Goal: Task Accomplishment & Management: Manage account settings

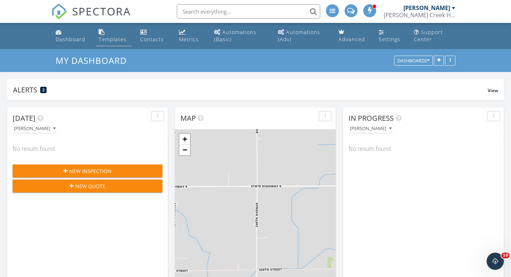
click at [120, 41] on div "Templates" at bounding box center [113, 39] width 28 height 7
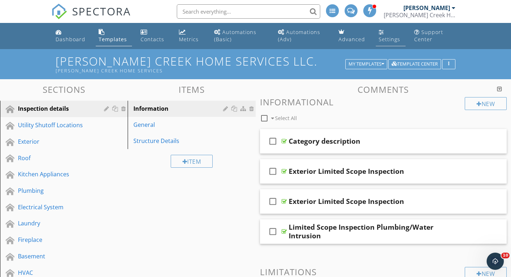
click at [380, 38] on div "Settings" at bounding box center [390, 39] width 22 height 7
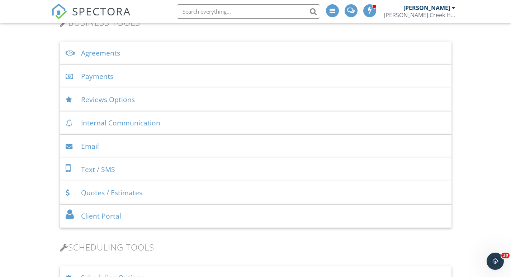
scroll to position [282, 0]
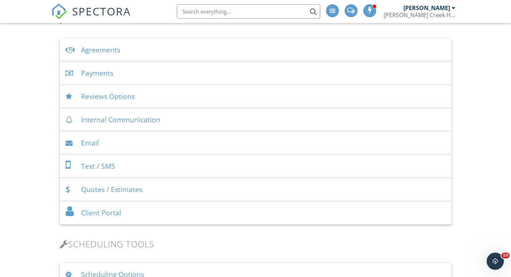
click at [104, 163] on div "Text / SMS" at bounding box center [255, 166] width 391 height 23
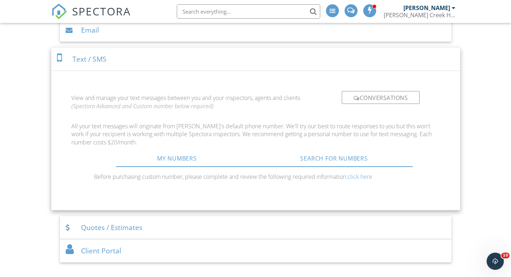
scroll to position [372, 0]
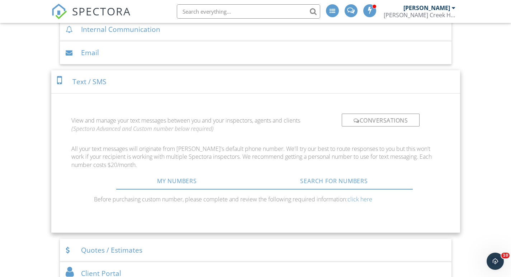
click at [103, 52] on div "Email" at bounding box center [255, 52] width 391 height 23
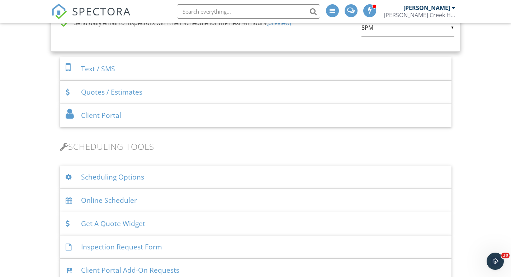
scroll to position [791, 0]
click at [111, 109] on div "Client Portal" at bounding box center [255, 114] width 391 height 23
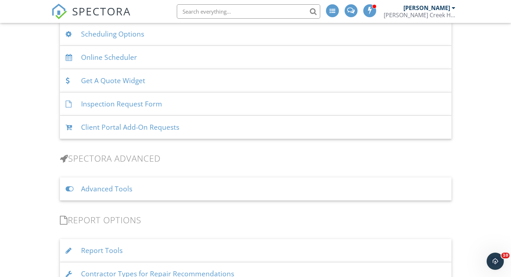
scroll to position [679, 0]
click at [115, 105] on div "Inspection Request Form" at bounding box center [255, 105] width 391 height 23
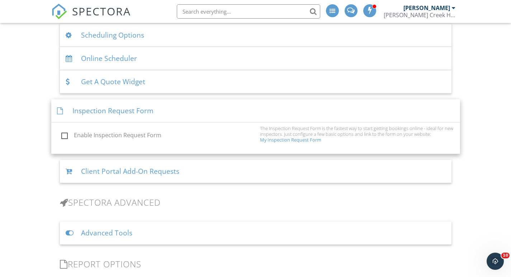
click at [286, 140] on link "My Inspection Request Form" at bounding box center [290, 140] width 61 height 6
click at [84, 113] on div "Inspection Request Form" at bounding box center [255, 110] width 409 height 23
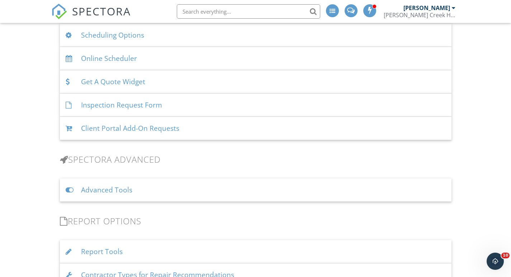
click at [104, 102] on div "Inspection Request Form" at bounding box center [255, 105] width 391 height 23
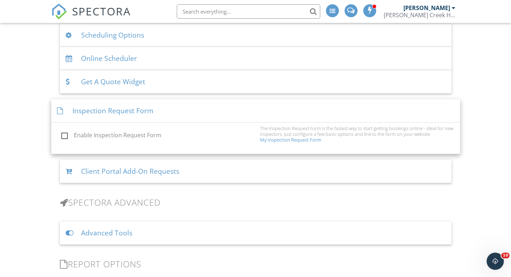
click at [65, 133] on label "Enable Inspection Request Form" at bounding box center [158, 136] width 194 height 9
click at [62, 134] on input "Enable Inspection Request Form" at bounding box center [59, 136] width 5 height 5
checkbox input "true"
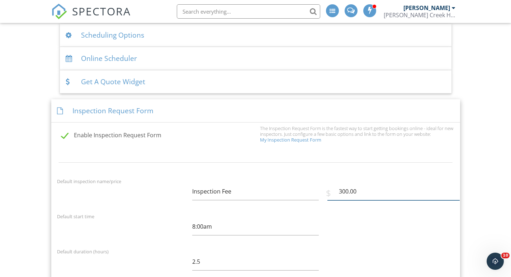
click at [348, 191] on input "300.00" at bounding box center [393, 192] width 132 height 18
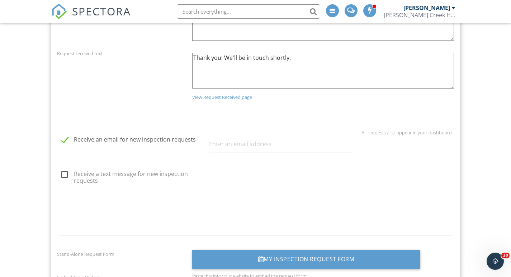
scroll to position [1055, 0]
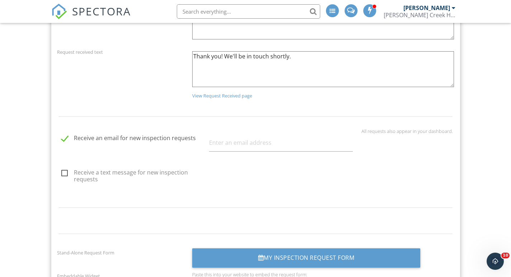
type input "350.00"
click at [65, 172] on label "Receive a text message for new inspection requests" at bounding box center [133, 173] width 144 height 9
click at [62, 172] on input "Receive a text message for new inspection requests" at bounding box center [59, 174] width 5 height 5
checkbox input "true"
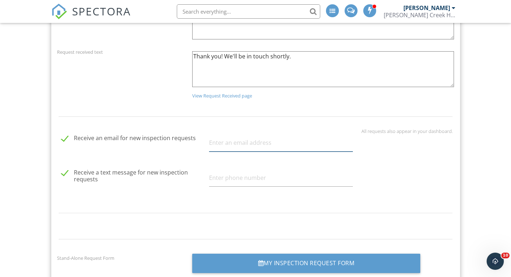
click at [210, 143] on input "text" at bounding box center [281, 143] width 144 height 18
type input "sledgecreek@gmail.com"
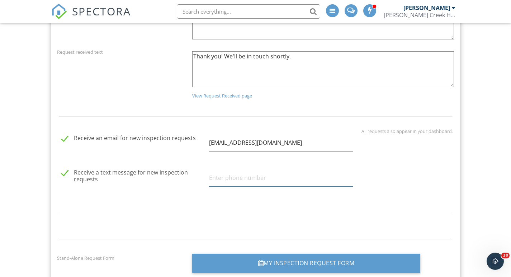
click at [242, 173] on input "text" at bounding box center [281, 178] width 144 height 18
type input "6415140262"
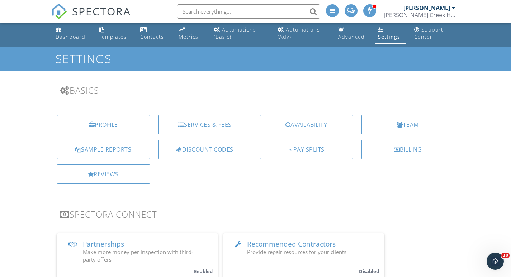
scroll to position [0, 0]
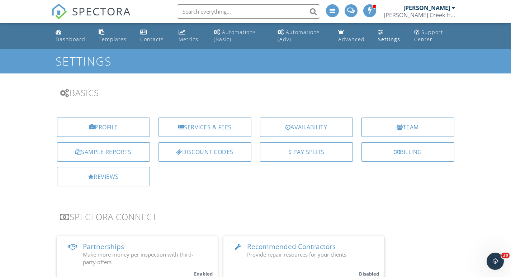
click at [297, 29] on link "Automations (Adv)" at bounding box center [302, 36] width 55 height 20
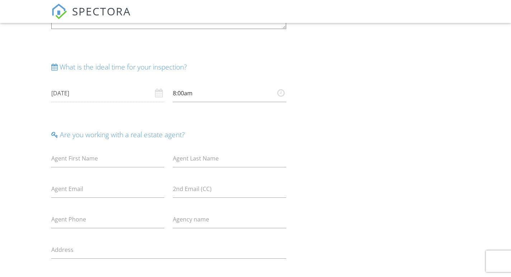
scroll to position [532, 0]
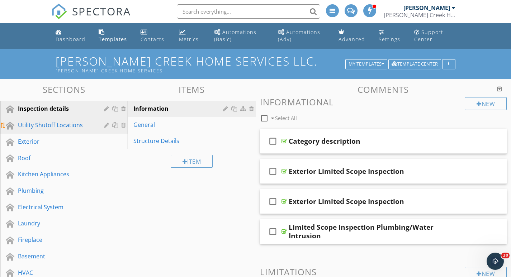
click at [61, 125] on div "Utility Shutoff Locations" at bounding box center [56, 125] width 76 height 9
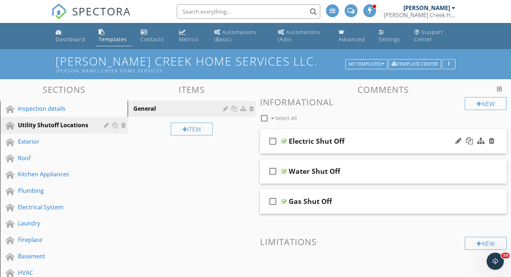
click at [323, 144] on div "Electric Shut Off" at bounding box center [317, 141] width 56 height 9
click at [377, 64] on div "My Templates" at bounding box center [365, 64] width 35 height 5
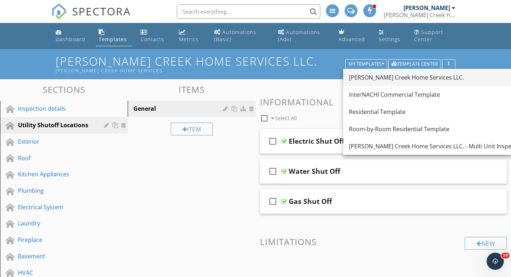
click at [376, 75] on div "Sledge Creek Home Services LLC." at bounding box center [437, 77] width 176 height 9
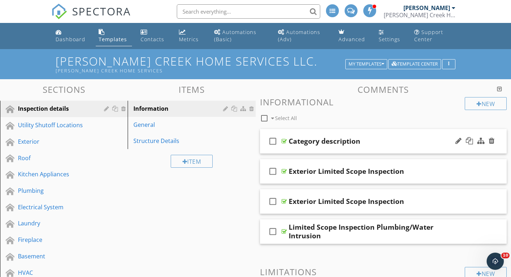
click at [271, 139] on icon "check_box_outline_blank" at bounding box center [272, 141] width 11 height 17
click at [236, 31] on div "Automations (Basic)" at bounding box center [235, 36] width 42 height 14
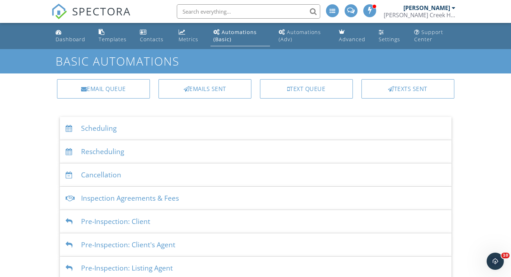
click at [89, 130] on div "Scheduling" at bounding box center [255, 128] width 391 height 23
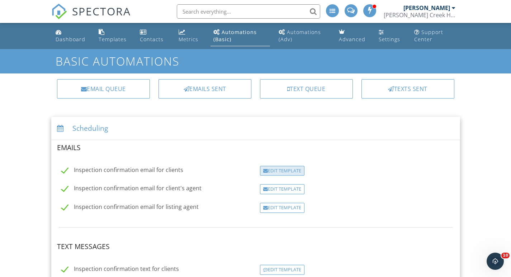
click at [272, 167] on div "Edit Template" at bounding box center [282, 171] width 44 height 10
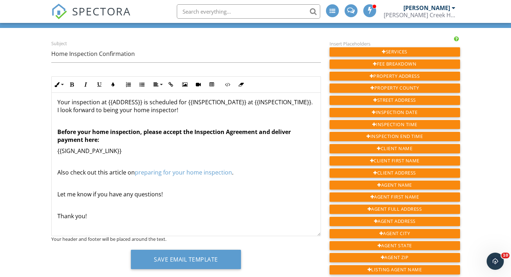
scroll to position [29, 0]
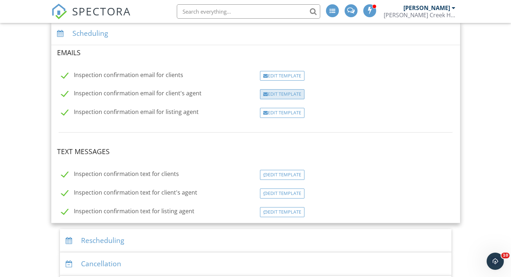
click at [286, 92] on div "Edit Template" at bounding box center [282, 94] width 44 height 10
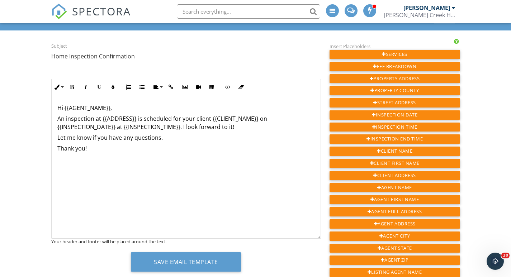
scroll to position [71, 0]
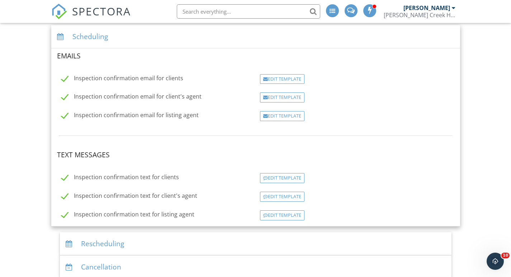
scroll to position [91, 0]
click at [88, 37] on div "Scheduling" at bounding box center [255, 36] width 409 height 23
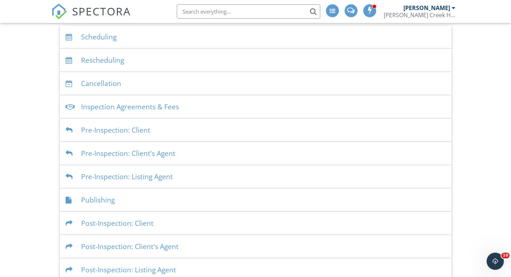
click at [102, 105] on div "Inspection Agreements & Fees" at bounding box center [255, 106] width 391 height 23
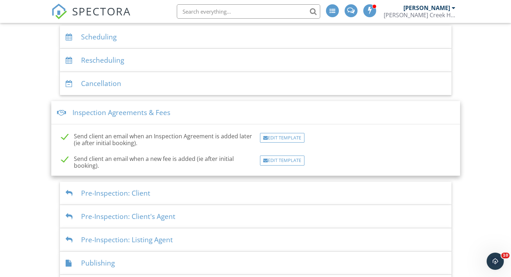
click at [99, 107] on div "Inspection Agreements & Fees" at bounding box center [255, 112] width 409 height 23
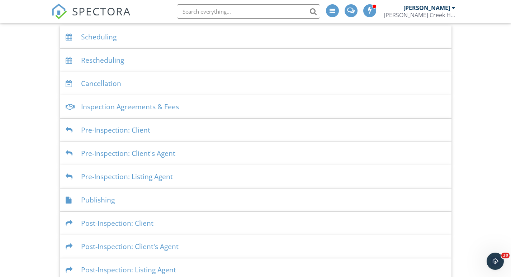
click at [102, 125] on div "Pre-Inspection: Client" at bounding box center [255, 130] width 391 height 23
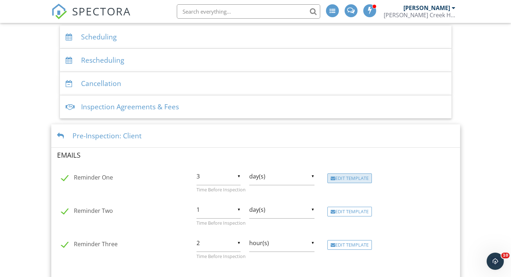
click at [358, 178] on div "Edit Template" at bounding box center [349, 178] width 44 height 10
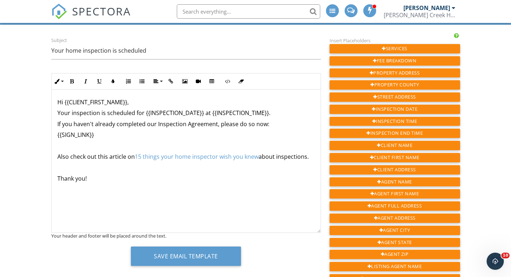
scroll to position [49, 0]
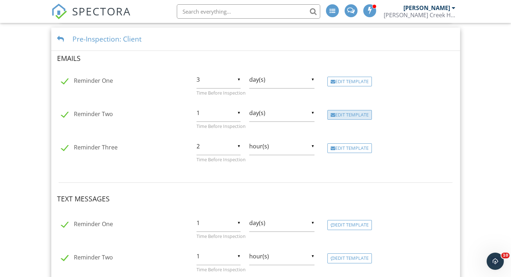
click at [358, 115] on div "Edit Template" at bounding box center [349, 115] width 44 height 10
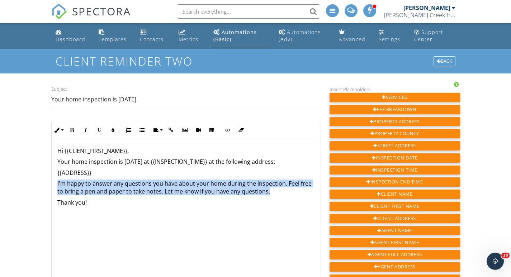
drag, startPoint x: 268, startPoint y: 192, endPoint x: 57, endPoint y: 187, distance: 211.2
click at [57, 187] on p "I'm happy to answer any questions you have about your home during the inspectio…" at bounding box center [185, 188] width 257 height 16
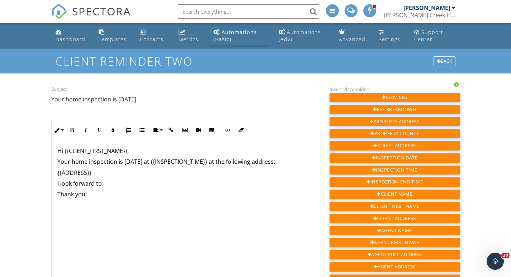
click at [102, 183] on p "I look forward to" at bounding box center [185, 184] width 257 height 8
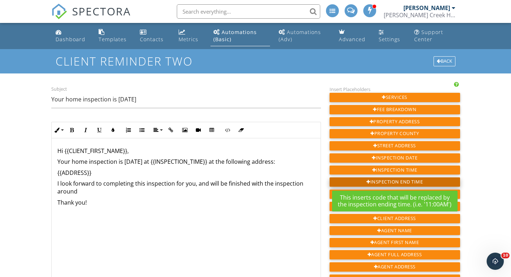
click at [399, 180] on div "Inspection End Time" at bounding box center [394, 181] width 130 height 9
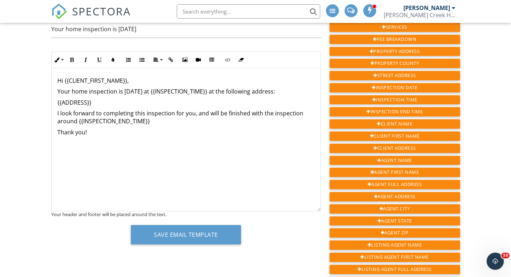
scroll to position [84, 0]
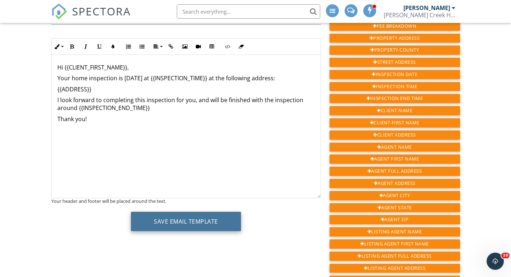
click at [195, 224] on button "Save Email Template" at bounding box center [186, 221] width 110 height 19
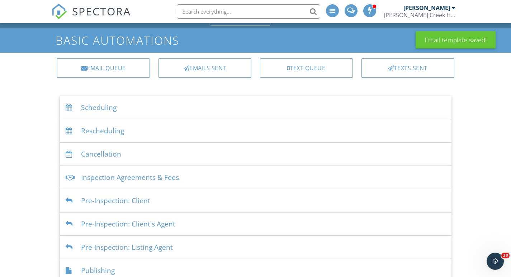
scroll to position [33, 0]
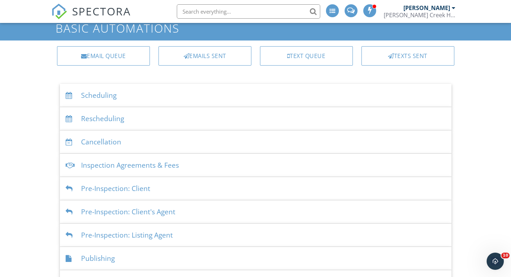
click at [116, 186] on div "Pre-Inspection: Client" at bounding box center [255, 188] width 391 height 23
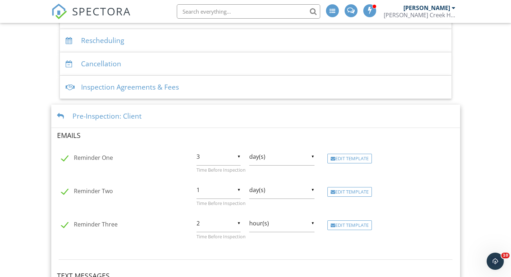
scroll to position [112, 0]
click at [338, 221] on div "Edit Template" at bounding box center [349, 224] width 44 height 10
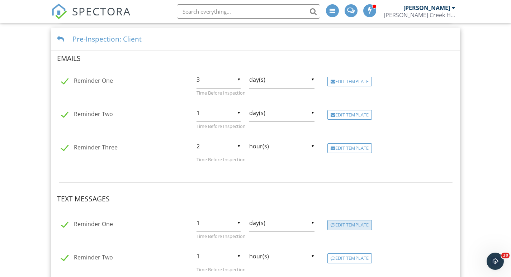
click at [360, 223] on div "Edit Template" at bounding box center [349, 225] width 44 height 10
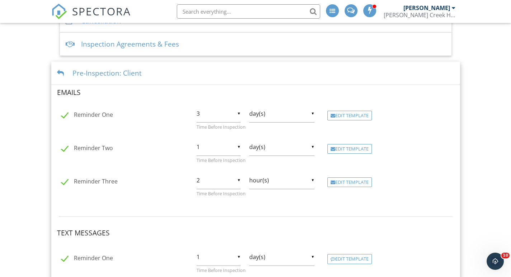
scroll to position [212, 0]
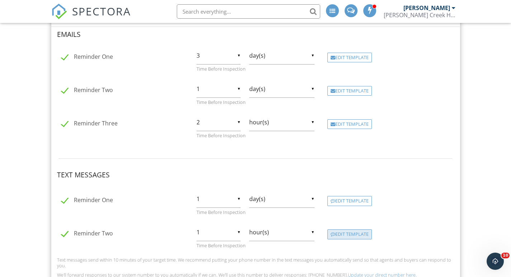
click at [351, 233] on div "Edit Template" at bounding box center [349, 234] width 44 height 10
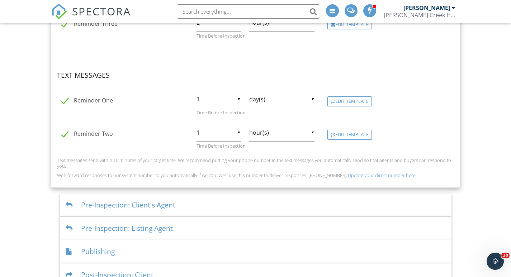
scroll to position [314, 0]
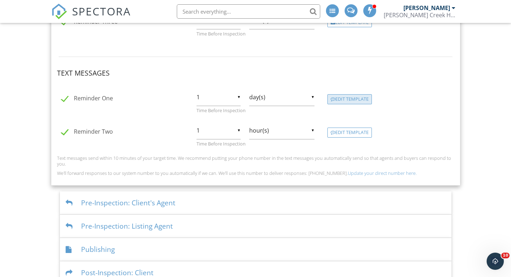
click at [352, 95] on div "Edit Template" at bounding box center [349, 99] width 44 height 10
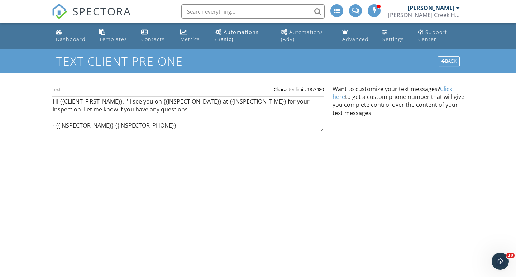
scroll to position [6, 0]
click at [447, 89] on link "Click here" at bounding box center [393, 93] width 120 height 16
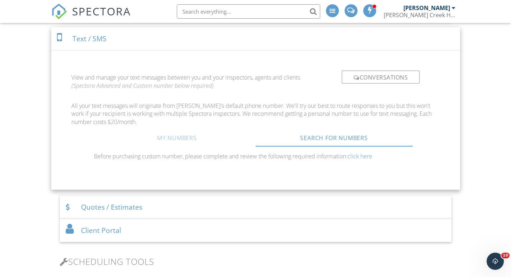
click at [179, 136] on link "My Numbers" at bounding box center [176, 137] width 157 height 17
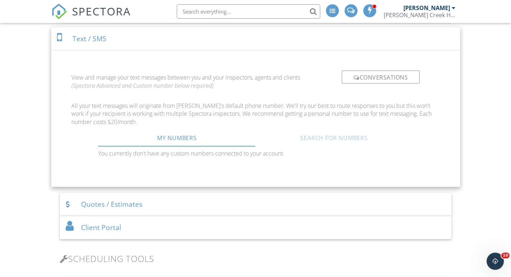
click at [297, 140] on link "Search For Numbers" at bounding box center [333, 137] width 157 height 17
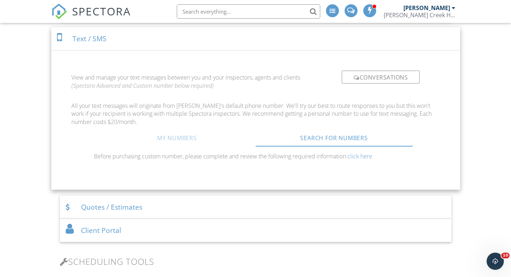
click at [180, 141] on link "My Numbers" at bounding box center [176, 137] width 157 height 17
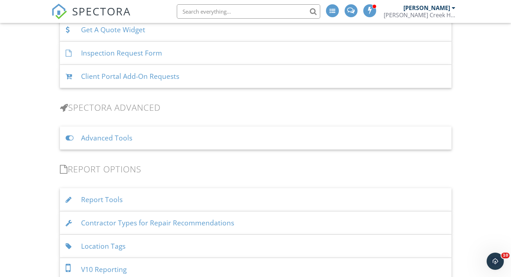
scroll to position [723, 0]
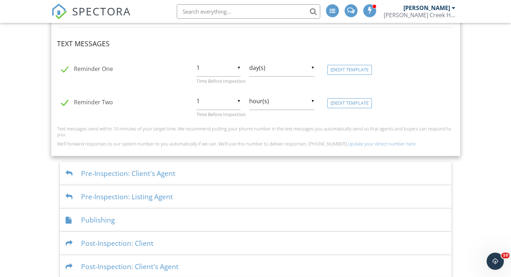
scroll to position [343, 0]
click at [357, 72] on div "Edit Template" at bounding box center [349, 71] width 44 height 10
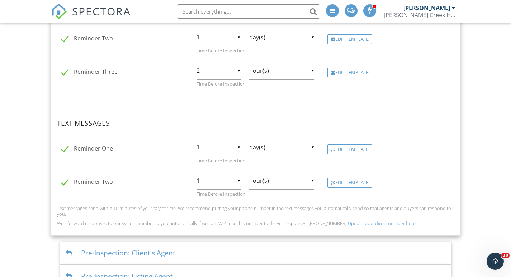
scroll to position [266, 0]
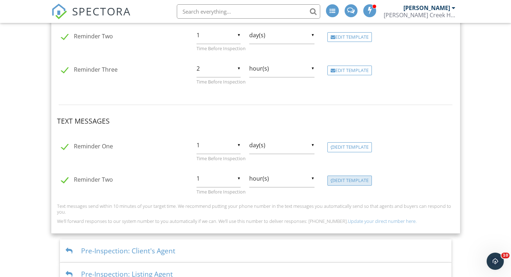
click at [338, 181] on div "Edit Template" at bounding box center [349, 181] width 44 height 10
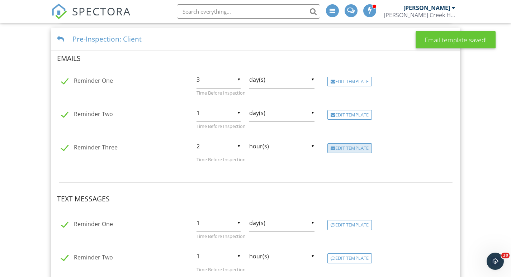
click at [350, 150] on div "Edit Template" at bounding box center [349, 148] width 44 height 10
click at [359, 258] on div "Edit Template" at bounding box center [349, 258] width 44 height 10
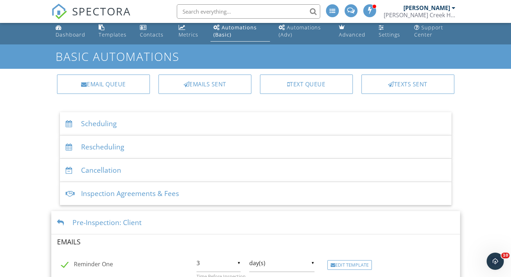
scroll to position [4, 0]
click at [122, 222] on div "Pre-Inspection: Client" at bounding box center [255, 222] width 409 height 23
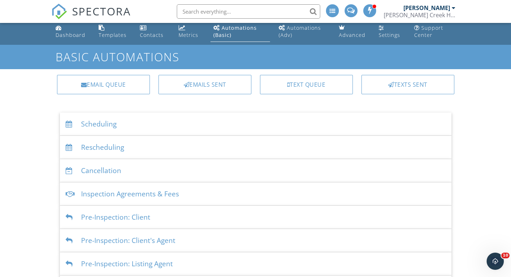
click at [149, 238] on div "Pre-Inspection: Client's Agent" at bounding box center [255, 240] width 391 height 23
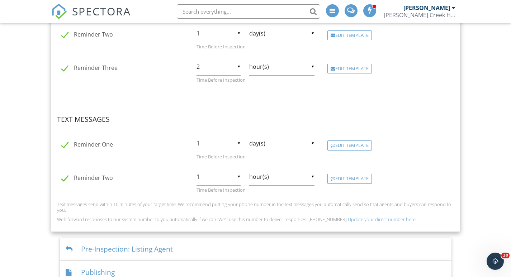
scroll to position [293, 0]
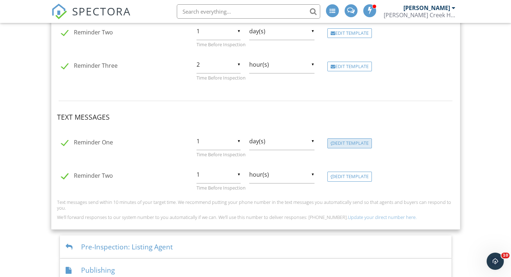
click at [354, 142] on div "Edit Template" at bounding box center [349, 143] width 44 height 10
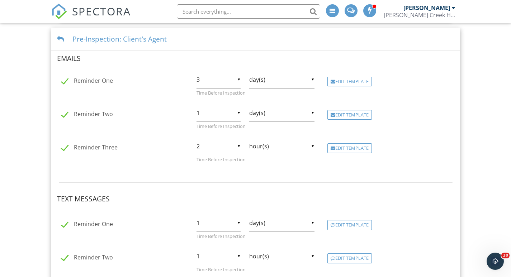
click at [353, 76] on div "Reminder One ▼ 3 1 2 3 4 5 6 7 8 9 10 11 12 13 14 15 16 17 18 19 20 21 22 23 24…" at bounding box center [256, 86] width 406 height 30
click at [349, 80] on div "Edit Template" at bounding box center [349, 82] width 44 height 10
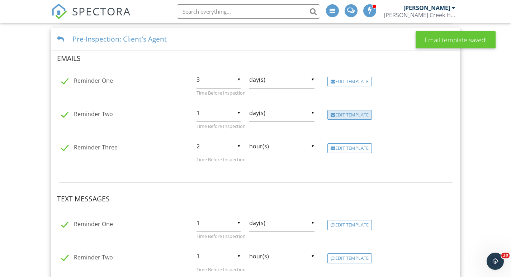
click at [351, 115] on div "Edit Template" at bounding box center [349, 115] width 44 height 10
click at [348, 148] on div "Edit Template" at bounding box center [349, 148] width 44 height 10
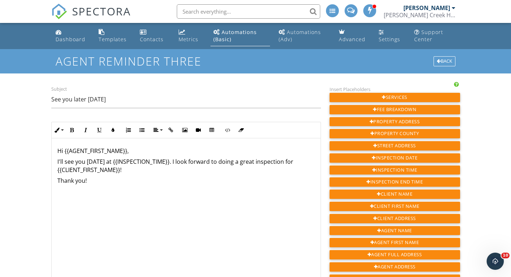
click at [167, 161] on p "I'll see you [DATE] at {{INSPECTION_TIME}}. I look forward to doing a great ins…" at bounding box center [185, 166] width 257 height 16
click at [240, 162] on p "I look forward to doing a great inspection for {{CLIENT_FIRST_NAME}}!" at bounding box center [185, 162] width 257 height 8
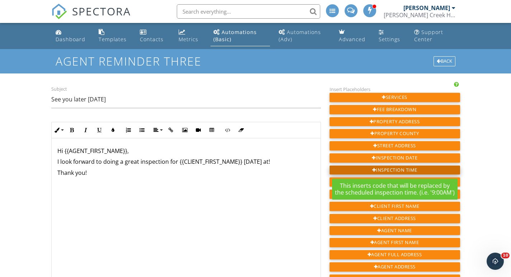
click at [386, 169] on div "Inspection Time" at bounding box center [394, 170] width 130 height 9
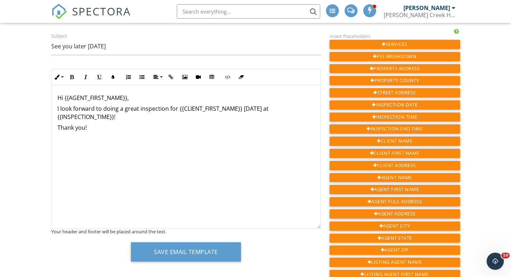
scroll to position [87, 0]
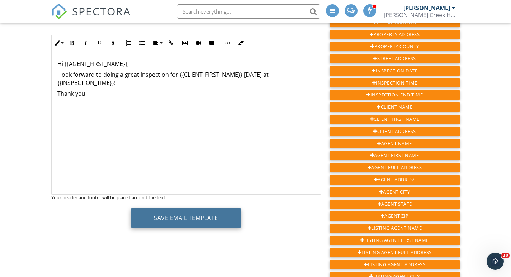
click at [157, 213] on button "Save Email Template" at bounding box center [186, 217] width 110 height 19
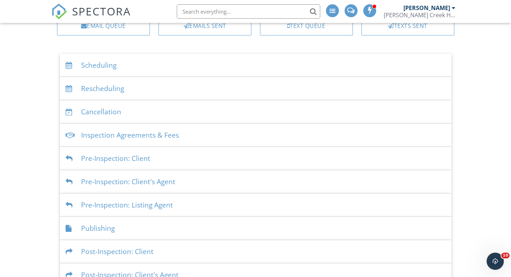
scroll to position [72, 0]
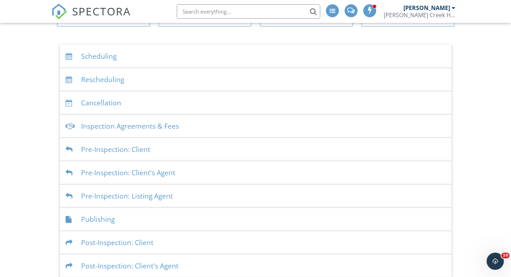
click at [147, 170] on div "Pre-Inspection: Client's Agent" at bounding box center [255, 172] width 391 height 23
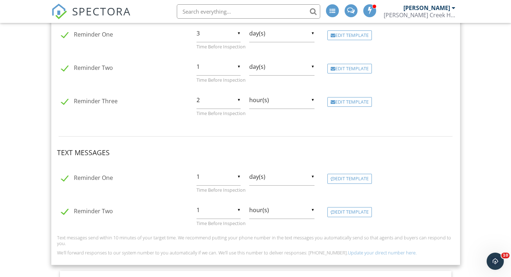
scroll to position [261, 0]
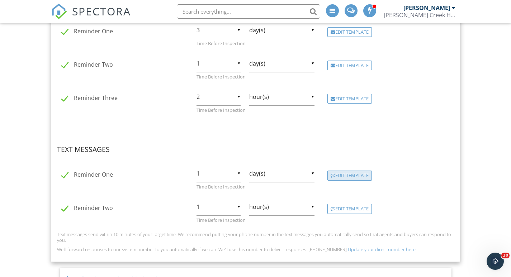
click at [338, 172] on div "Edit Template" at bounding box center [349, 176] width 44 height 10
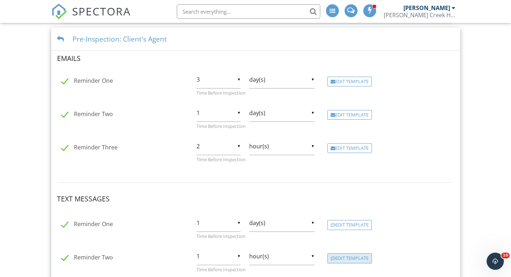
click at [346, 256] on div "Edit Template" at bounding box center [349, 258] width 44 height 10
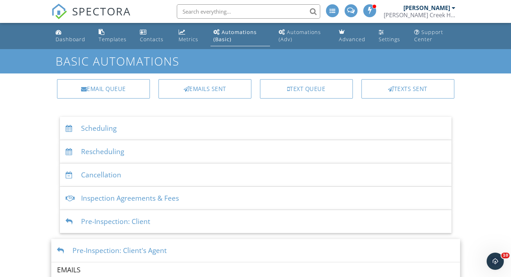
click at [231, 33] on div "Automations (Basic)" at bounding box center [234, 36] width 43 height 14
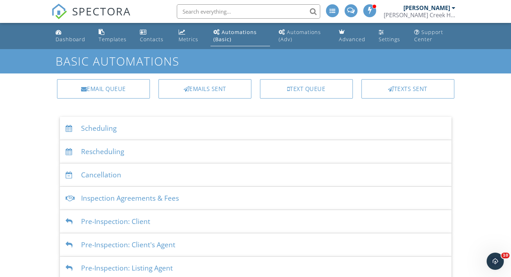
click at [106, 130] on div "Scheduling" at bounding box center [255, 128] width 391 height 23
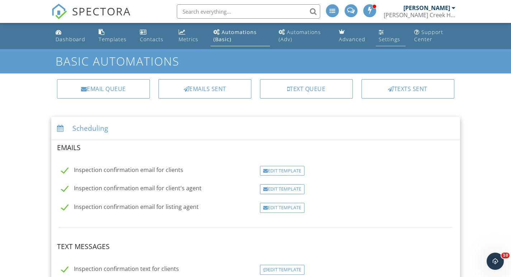
click at [382, 29] on div "Settings" at bounding box center [381, 32] width 5 height 6
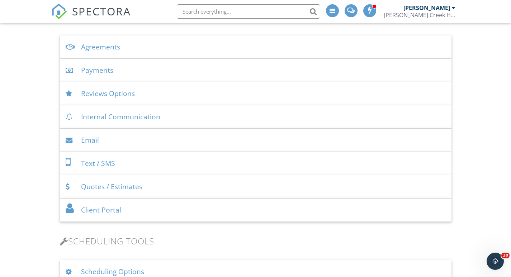
scroll to position [287, 0]
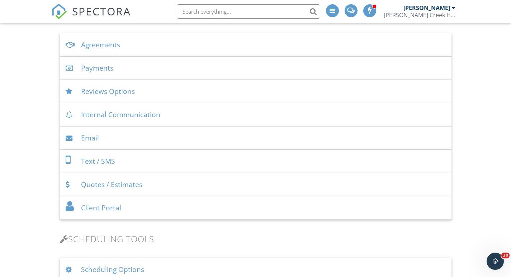
click at [114, 162] on div "Text / SMS" at bounding box center [255, 161] width 391 height 23
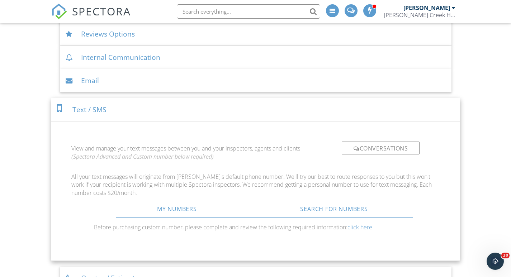
scroll to position [387, 0]
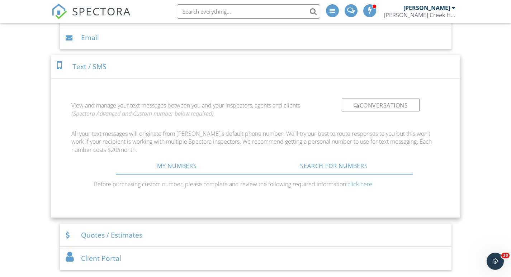
click at [100, 65] on div "Text / SMS" at bounding box center [255, 66] width 409 height 23
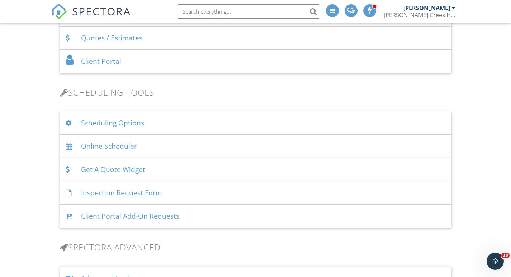
scroll to position [444, 0]
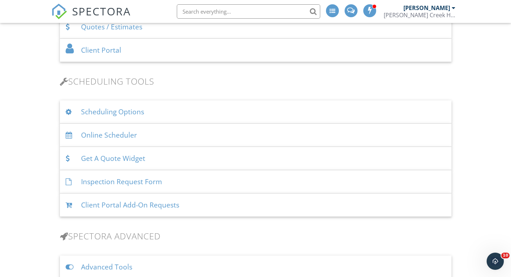
click at [100, 108] on div "Scheduling Options" at bounding box center [255, 111] width 391 height 23
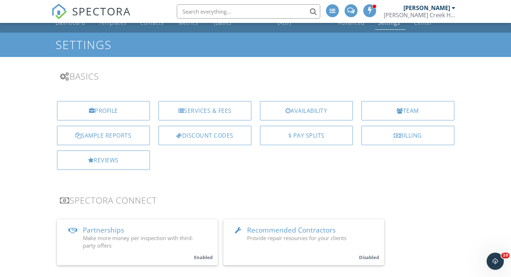
scroll to position [1, 0]
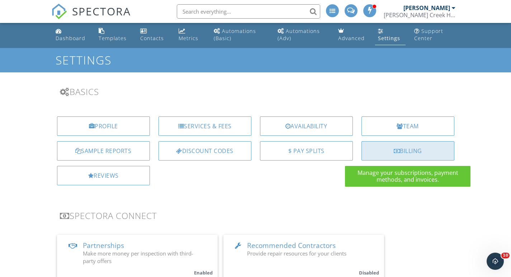
click at [393, 157] on div "Billing" at bounding box center [407, 150] width 93 height 19
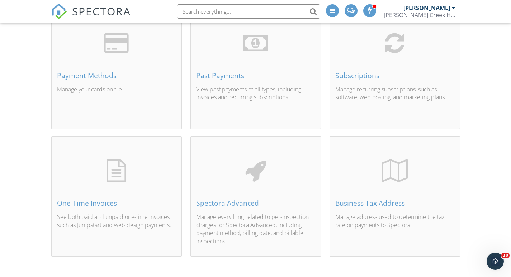
scroll to position [82, 0]
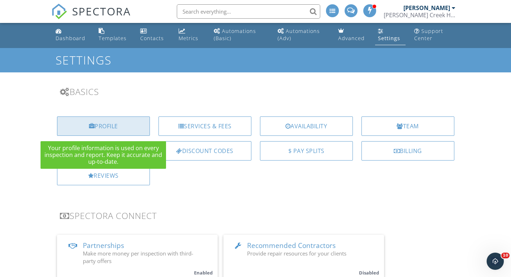
click at [131, 122] on div "Profile" at bounding box center [103, 125] width 93 height 19
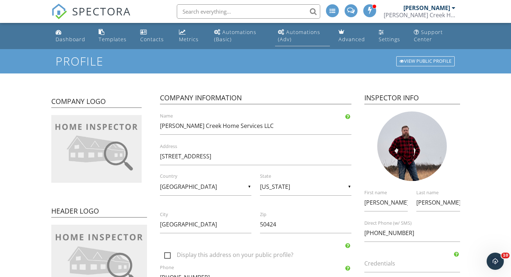
click at [300, 39] on link "Automations (Adv)" at bounding box center [302, 36] width 55 height 20
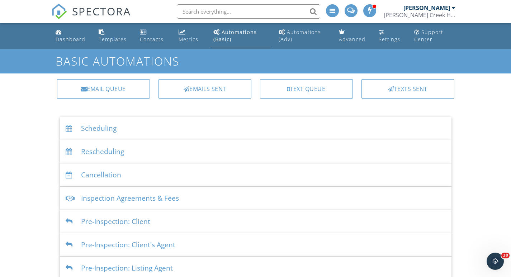
click at [102, 129] on div "Scheduling" at bounding box center [255, 128] width 391 height 23
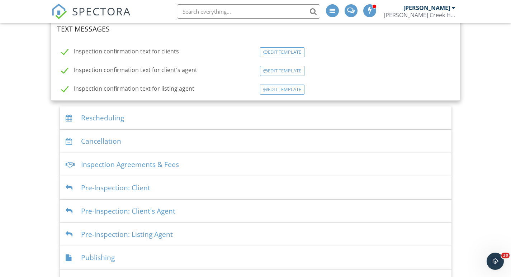
scroll to position [218, 0]
click at [110, 115] on div "Rescheduling" at bounding box center [255, 117] width 391 height 23
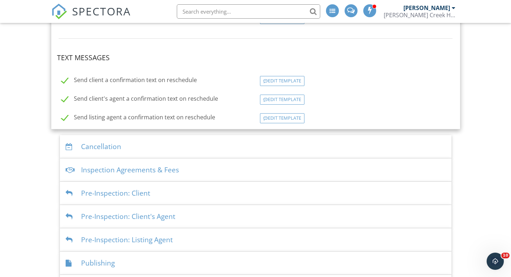
click at [105, 139] on div "Cancellation" at bounding box center [255, 146] width 391 height 23
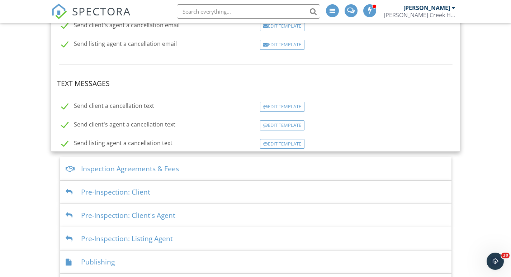
scroll to position [188, 0]
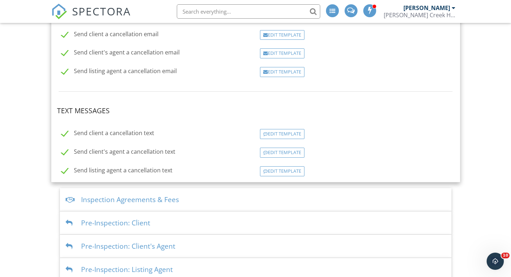
click at [101, 196] on div "Inspection Agreements & Fees" at bounding box center [255, 199] width 391 height 23
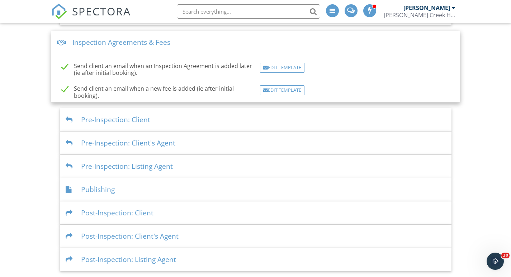
scroll to position [165, 0]
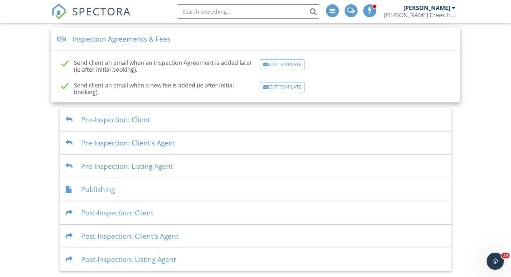
click at [125, 118] on div "Pre-Inspection: Client" at bounding box center [255, 119] width 391 height 23
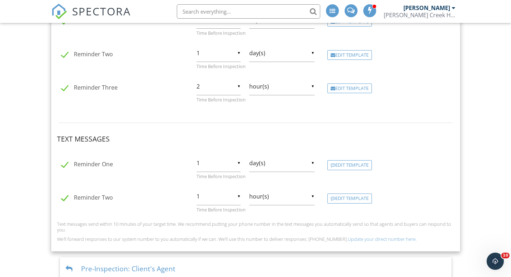
scroll to position [260, 0]
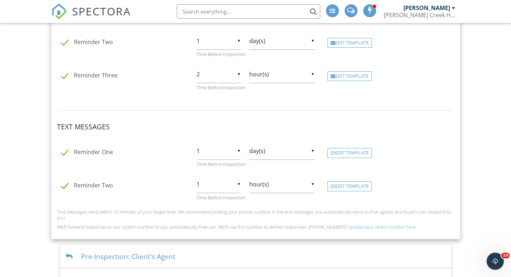
click at [62, 152] on label "Reminder One" at bounding box center [87, 153] width 52 height 9
checkbox input "false"
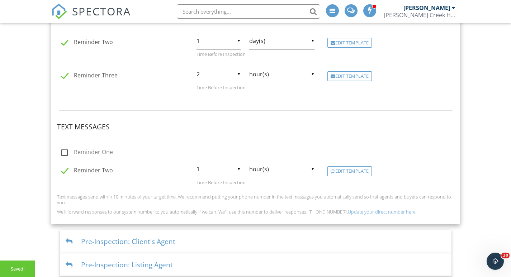
click at [63, 170] on label "Reminder Two" at bounding box center [87, 171] width 52 height 9
checkbox input "false"
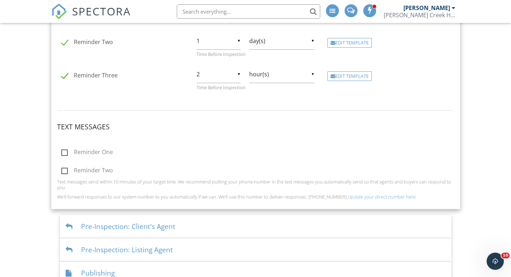
click at [113, 226] on div "Pre-Inspection: Client's Agent" at bounding box center [255, 226] width 391 height 23
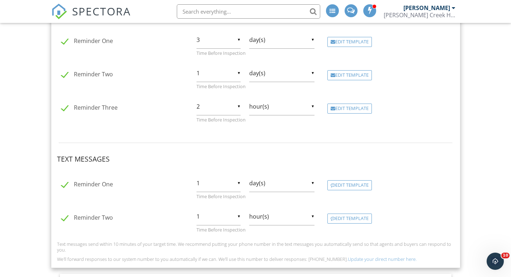
scroll to position [254, 0]
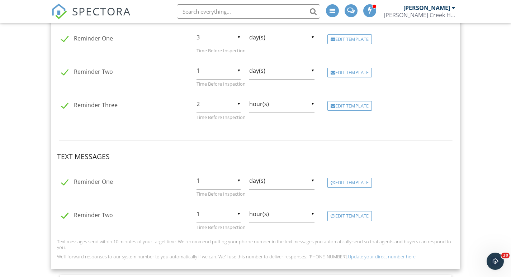
click at [65, 183] on label "Reminder One" at bounding box center [87, 183] width 52 height 9
checkbox input "false"
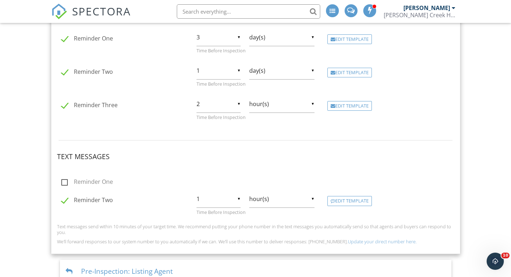
click at [64, 199] on label "Reminder Two" at bounding box center [87, 201] width 52 height 9
checkbox input "false"
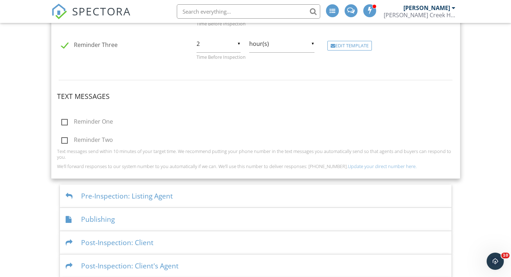
scroll to position [315, 0]
click at [130, 191] on div "Pre-Inspection: Listing Agent" at bounding box center [255, 195] width 391 height 23
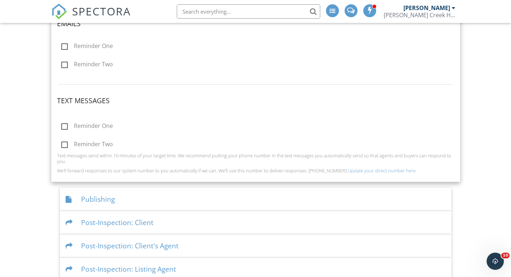
scroll to position [268, 0]
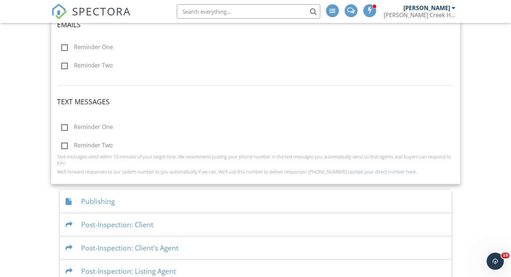
click at [66, 46] on label "Reminder One" at bounding box center [87, 48] width 52 height 9
click at [62, 46] on input "Reminder One" at bounding box center [59, 48] width 5 height 5
checkbox input "true"
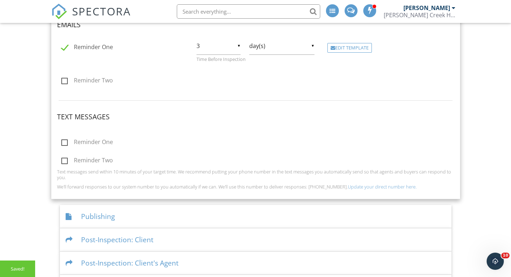
click at [65, 81] on label "Reminder Two" at bounding box center [87, 81] width 52 height 9
click at [62, 81] on input "Reminder Two" at bounding box center [59, 81] width 5 height 5
checkbox input "true"
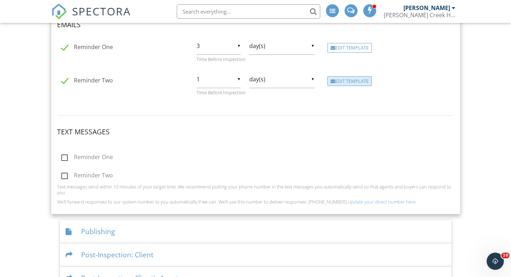
click at [365, 83] on div "Edit Template" at bounding box center [349, 81] width 44 height 10
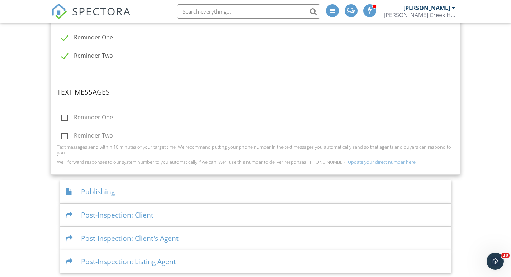
scroll to position [280, 0]
click at [103, 212] on div "Post-Inspection: Client" at bounding box center [255, 213] width 391 height 23
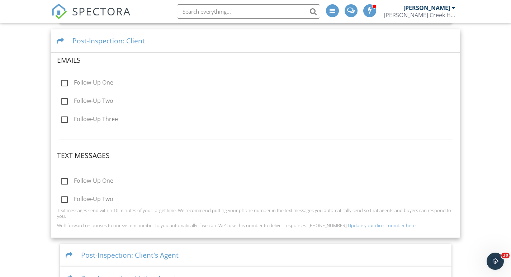
click at [91, 251] on div "Post-Inspection: Client's Agent" at bounding box center [255, 255] width 391 height 23
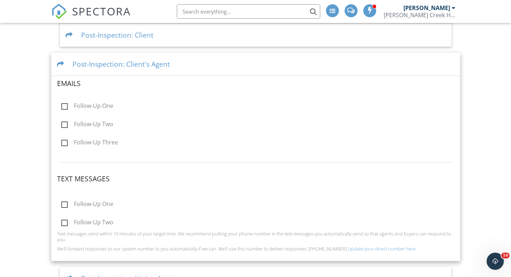
click at [137, 62] on div "Post-Inspection: Client's Agent" at bounding box center [255, 64] width 409 height 23
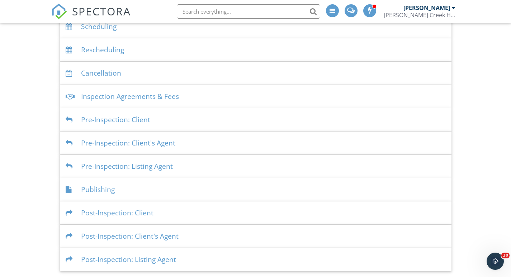
scroll to position [101, 0]
click at [149, 257] on div "Post-Inspection: Listing Agent" at bounding box center [255, 259] width 391 height 23
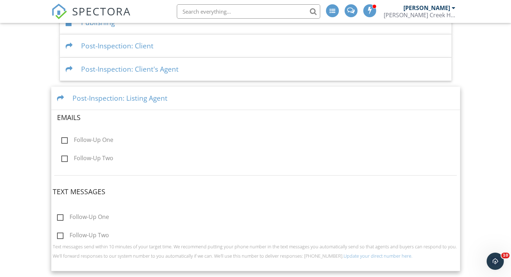
scroll to position [268, 0]
click at [116, 104] on div "Post-Inspection: Listing Agent" at bounding box center [255, 98] width 409 height 23
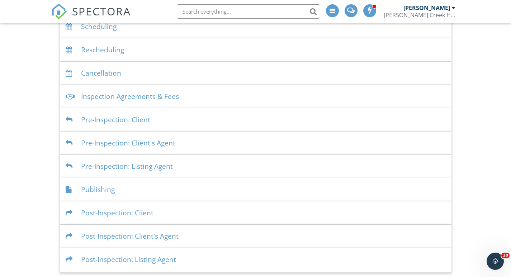
scroll to position [101, 0]
click at [84, 187] on div "Publishing" at bounding box center [255, 190] width 391 height 23
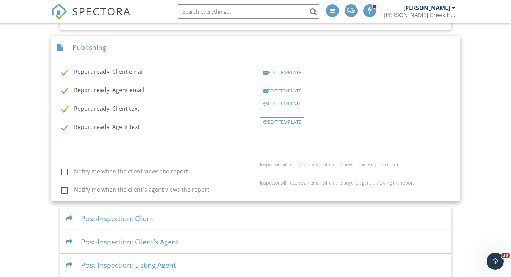
scroll to position [254, 0]
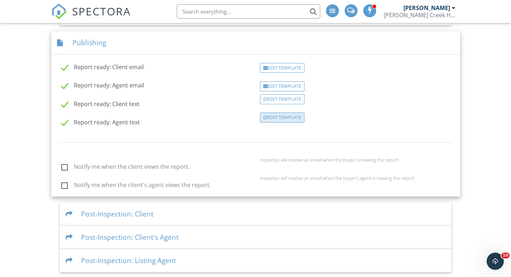
click at [266, 116] on div at bounding box center [265, 117] width 5 height 5
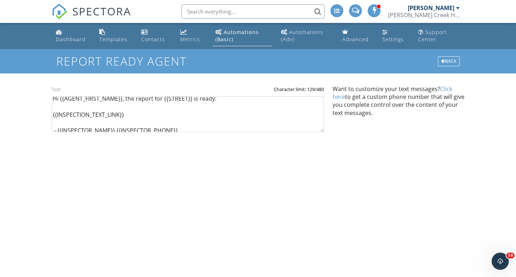
scroll to position [6, 0]
